Goal: Information Seeking & Learning: Find specific fact

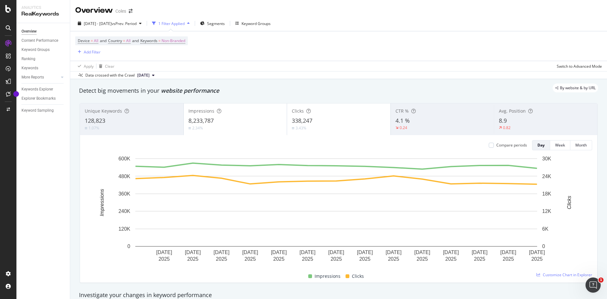
scroll to position [506, 0]
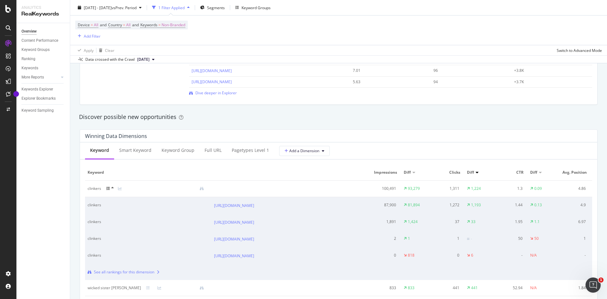
click at [112, 187] on icon at bounding box center [112, 188] width 3 height 4
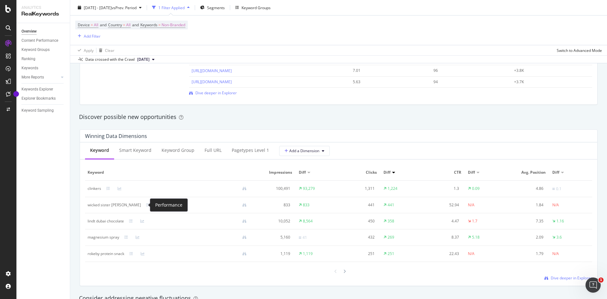
click at [157, 206] on icon at bounding box center [159, 205] width 4 height 4
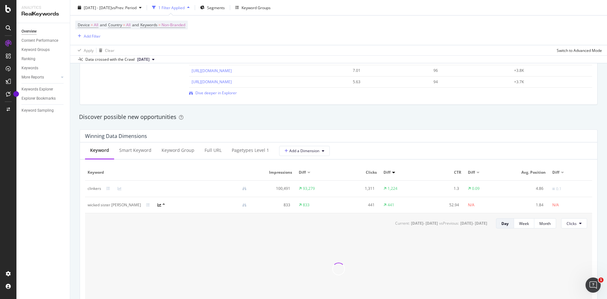
click at [157, 206] on icon at bounding box center [159, 205] width 4 height 4
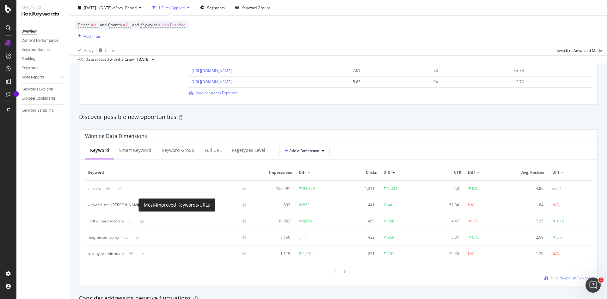
click at [146, 205] on icon at bounding box center [148, 205] width 4 height 4
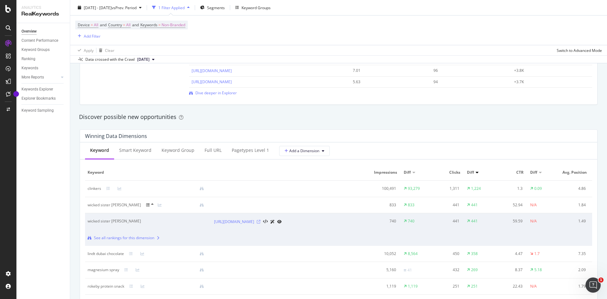
click at [260, 223] on icon at bounding box center [259, 222] width 4 height 4
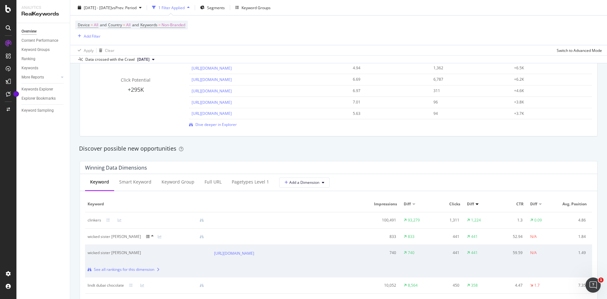
scroll to position [537, 0]
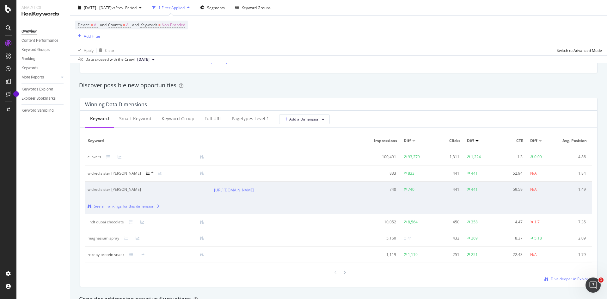
click at [96, 119] on div "Keyword" at bounding box center [99, 118] width 19 height 6
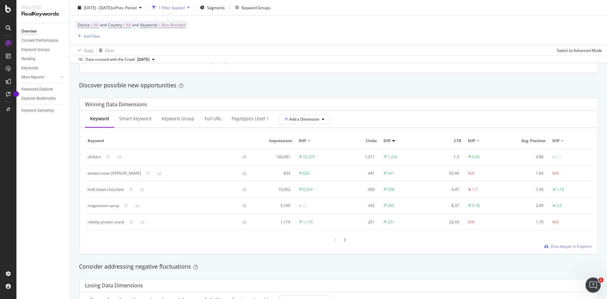
click at [344, 240] on div at bounding box center [345, 239] width 6 height 9
drag, startPoint x: 88, startPoint y: 157, endPoint x: 133, endPoint y: 157, distance: 44.9
click at [133, 157] on div "[PERSON_NAME] fathers day bag" at bounding box center [117, 157] width 58 height 6
copy div "[PERSON_NAME] fathers day bag"
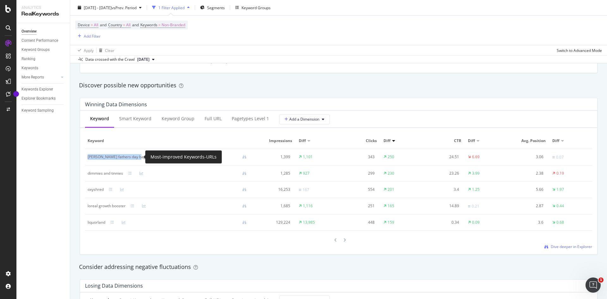
click at [151, 158] on icon at bounding box center [153, 157] width 4 height 4
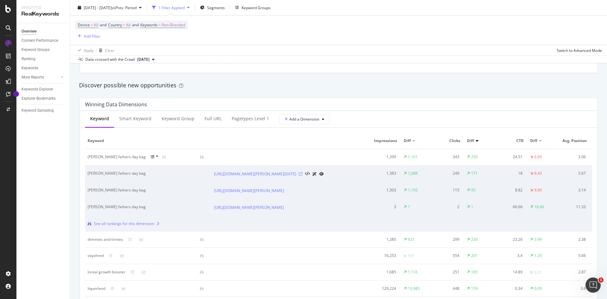
click at [303, 175] on icon at bounding box center [301, 174] width 4 height 4
click at [290, 193] on icon at bounding box center [288, 191] width 4 height 4
click at [156, 157] on icon at bounding box center [157, 156] width 3 height 4
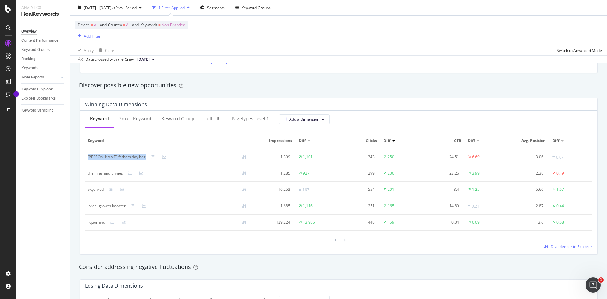
drag, startPoint x: 87, startPoint y: 158, endPoint x: 134, endPoint y: 157, distance: 47.1
click at [134, 157] on td "[PERSON_NAME] fathers day bag" at bounding box center [169, 157] width 169 height 16
copy div "[PERSON_NAME] fathers day bag"
